Goal: Task Accomplishment & Management: Manage account settings

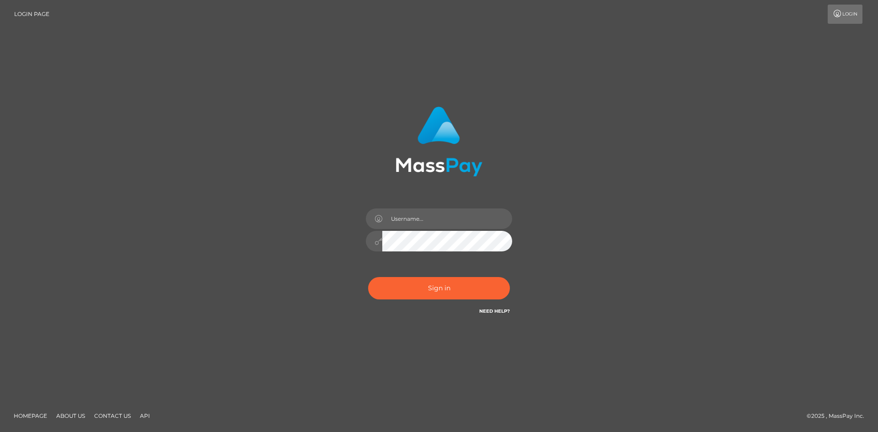
type input "[PERSON_NAME]"
click at [452, 286] on button "Sign in" at bounding box center [439, 288] width 142 height 22
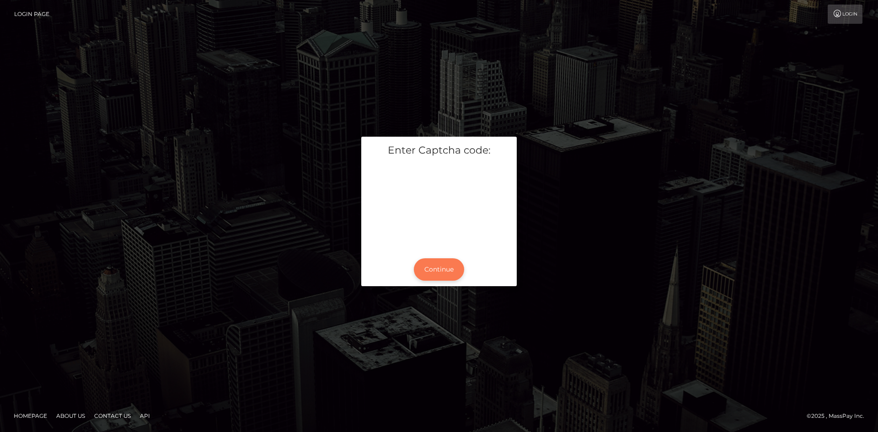
click at [448, 259] on button "Continue" at bounding box center [439, 269] width 50 height 22
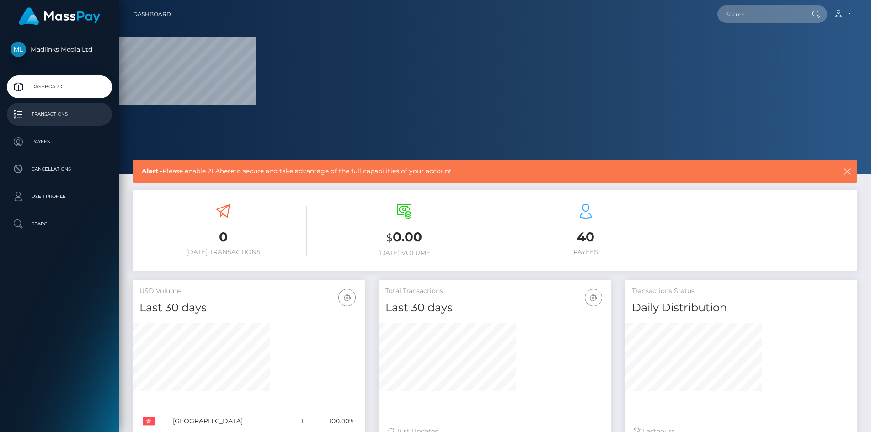
click at [51, 118] on p "Transactions" at bounding box center [60, 114] width 98 height 14
